Goal: Task Accomplishment & Management: Use online tool/utility

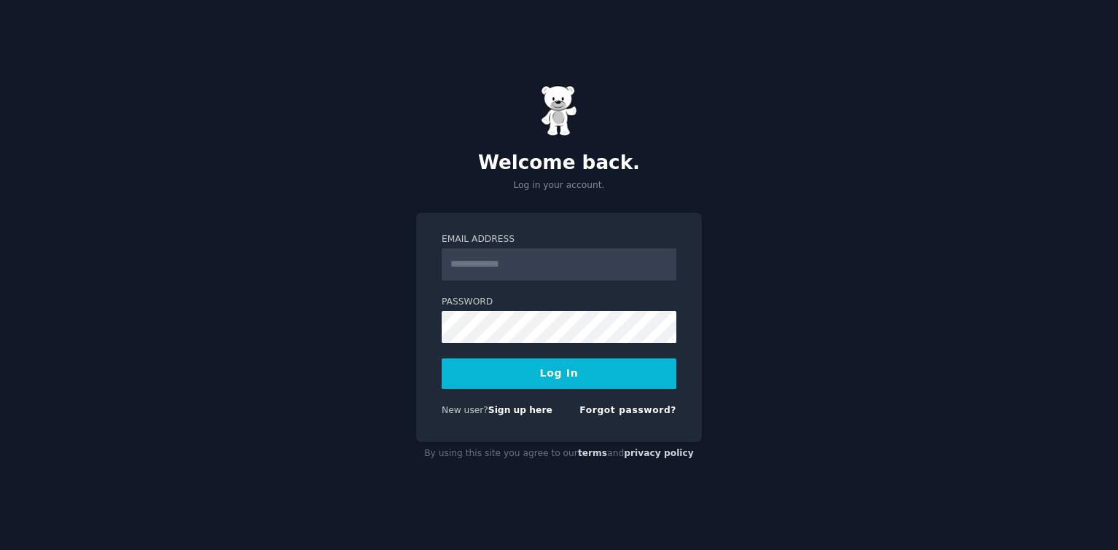
click at [533, 268] on input "Email Address" at bounding box center [559, 265] width 235 height 32
type input "**********"
click at [576, 372] on button "Log In" at bounding box center [559, 374] width 235 height 31
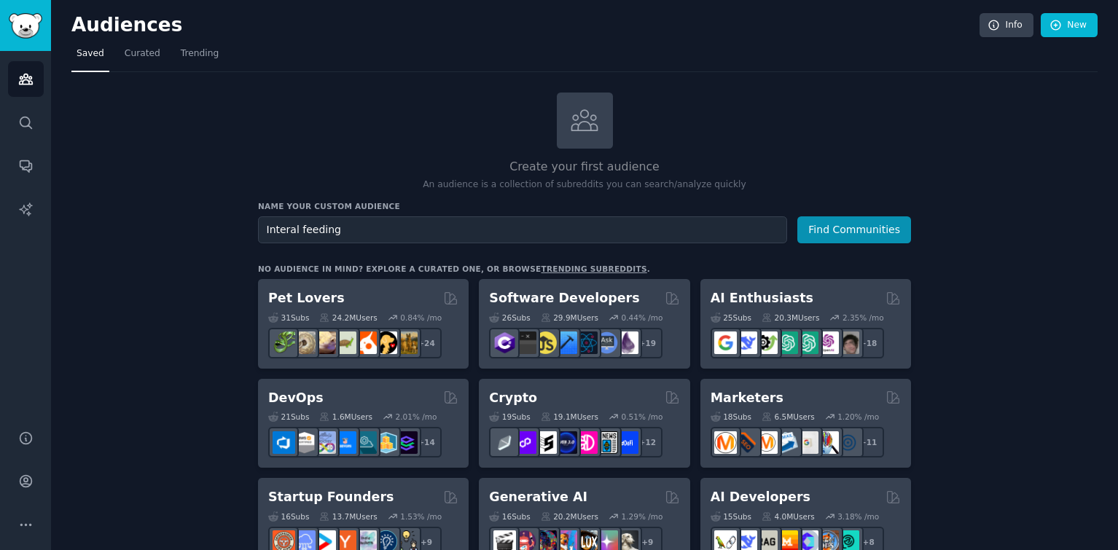
click at [284, 233] on input "Interal feeding" at bounding box center [522, 229] width 529 height 27
type input "Enteral feeding"
click at [852, 237] on button "Find Communities" at bounding box center [854, 229] width 114 height 27
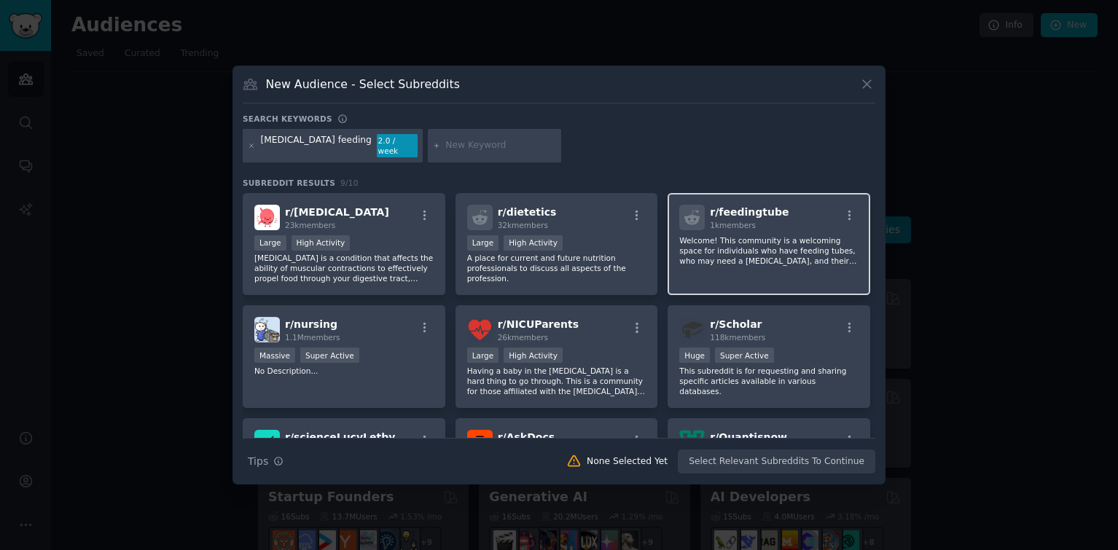
click at [768, 251] on p "Welcome! This community is a welcoming space for individuals who have feeding t…" at bounding box center [768, 250] width 179 height 31
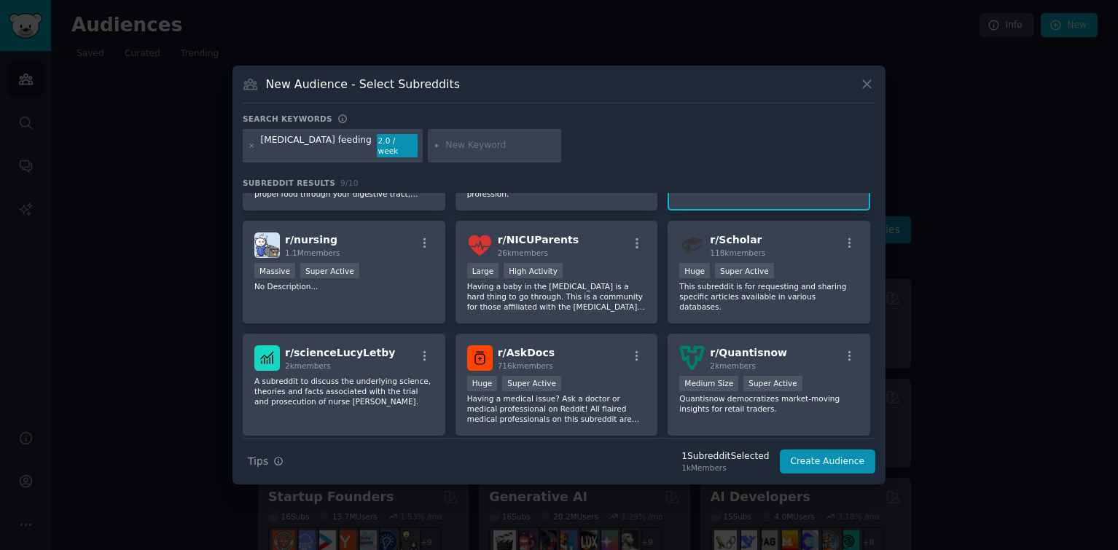
scroll to position [133, 0]
